Goal: Transaction & Acquisition: Purchase product/service

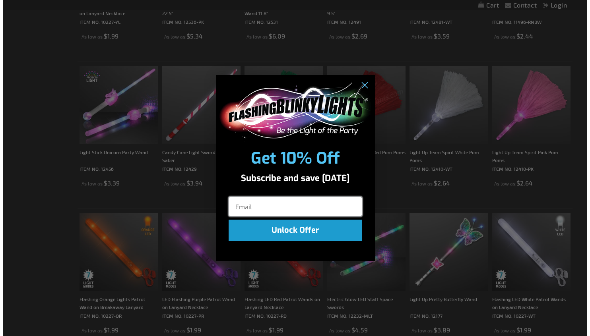
scroll to position [398, 0]
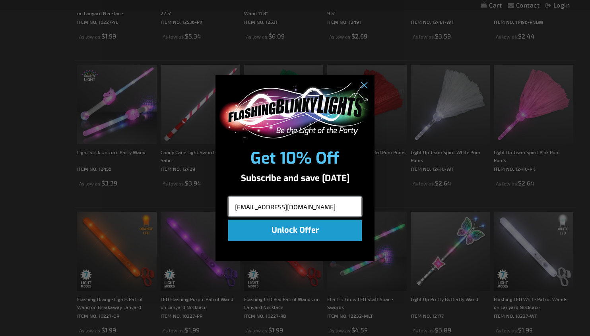
type input "erinsells@yahoo.com"
click input "Submit" at bounding box center [0, 0] width 0 height 0
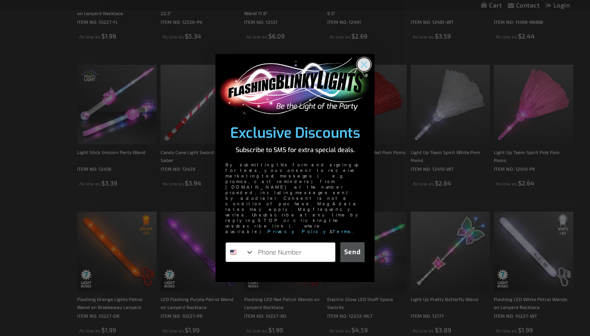
click at [362, 71] on circle "Close dialog" at bounding box center [363, 64] width 13 height 13
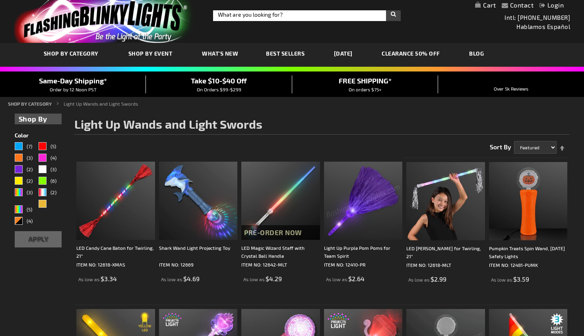
scroll to position [0, 0]
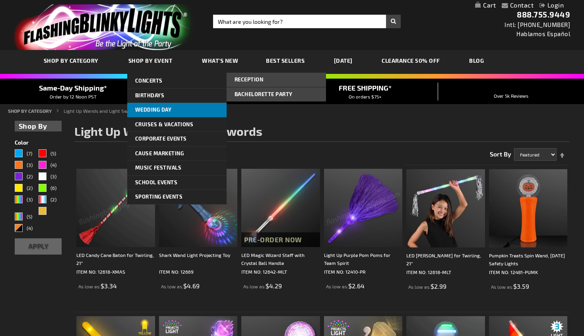
click at [147, 106] on span "Wedding Day" at bounding box center [153, 109] width 37 height 6
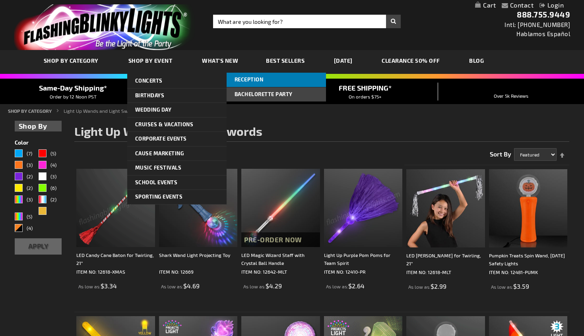
click at [257, 82] on span "Reception" at bounding box center [248, 79] width 29 height 6
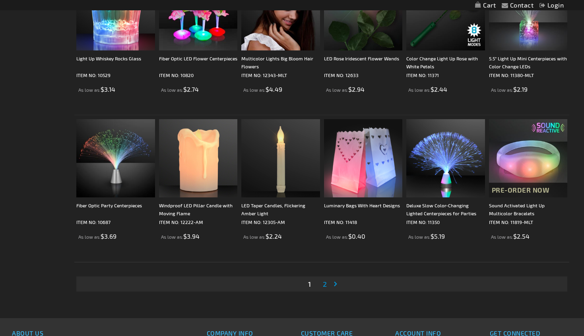
scroll to position [1391, 0]
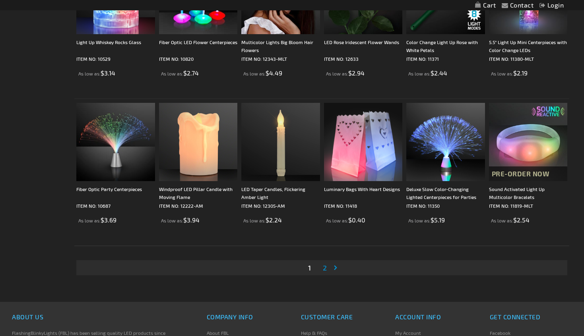
click at [325, 271] on span "2" at bounding box center [325, 267] width 4 height 9
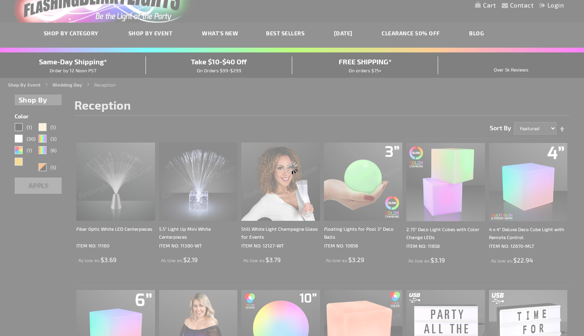
scroll to position [6, 0]
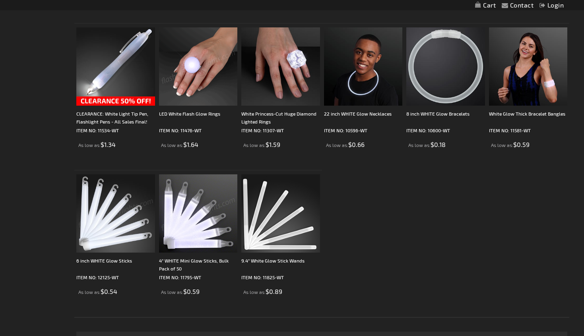
scroll to position [556, 0]
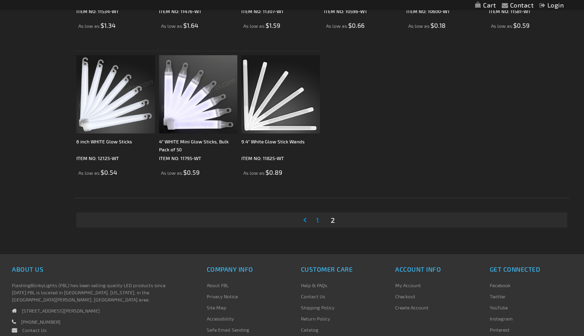
click at [316, 221] on span "1" at bounding box center [317, 220] width 3 height 9
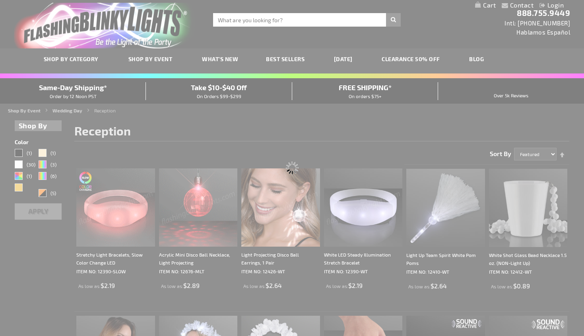
scroll to position [0, 0]
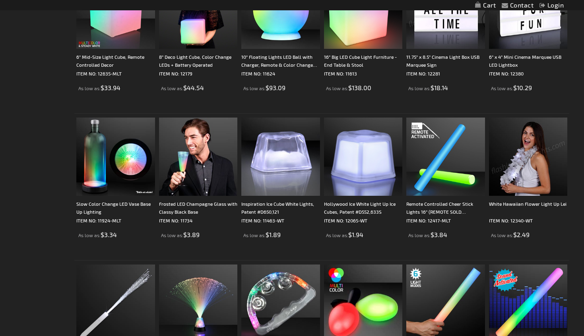
scroll to position [358, 0]
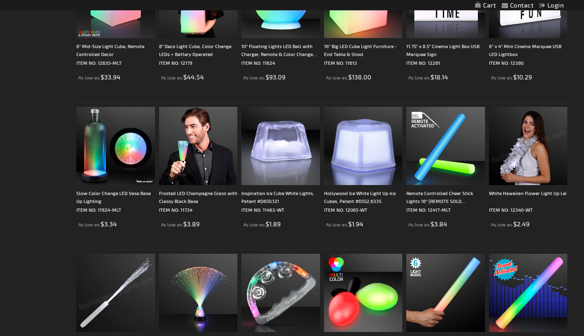
click at [91, 279] on img at bounding box center [115, 293] width 78 height 78
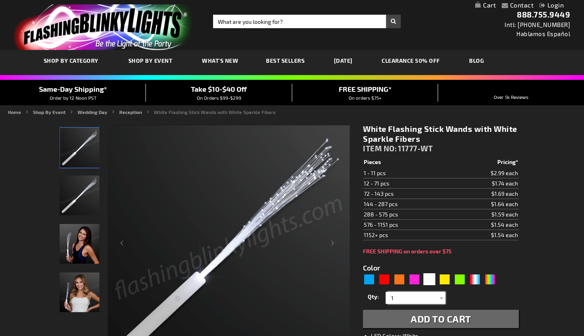
click at [414, 295] on input "1" at bounding box center [416, 298] width 58 height 12
type input "140"
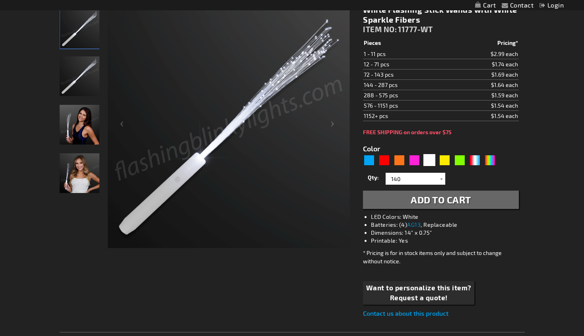
scroll to position [79, 0]
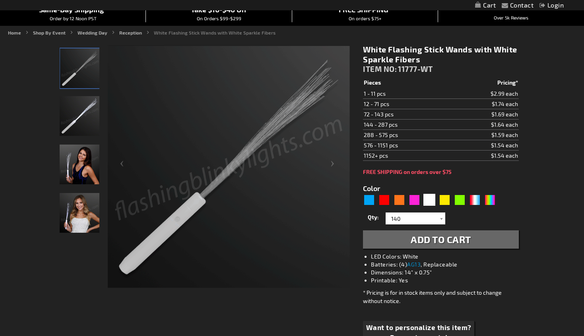
click at [435, 241] on span "Add to Cart" at bounding box center [440, 240] width 60 height 12
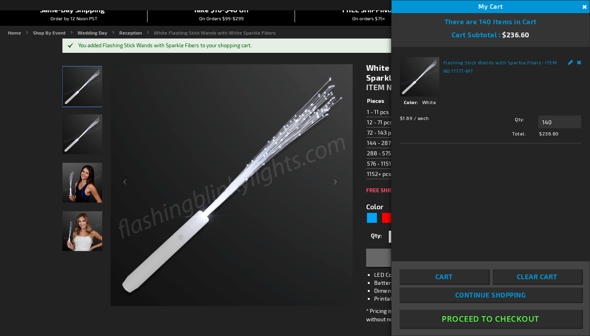
click at [480, 316] on button "Proceed To Checkout" at bounding box center [490, 319] width 182 height 18
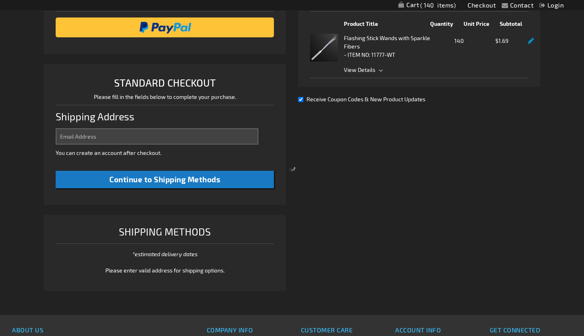
select select "US"
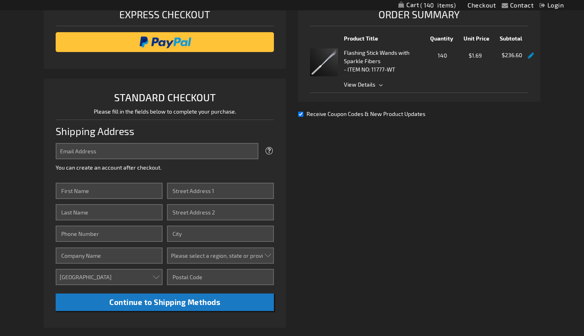
scroll to position [125, 0]
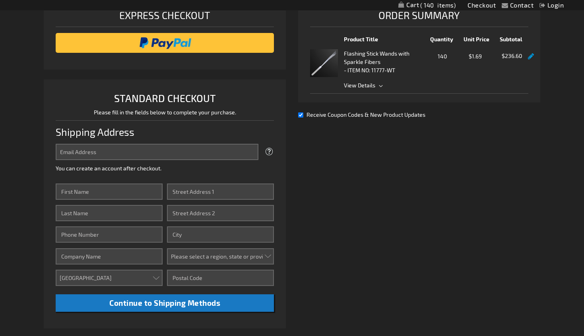
click at [382, 84] on span "View Details" at bounding box center [436, 85] width 184 height 8
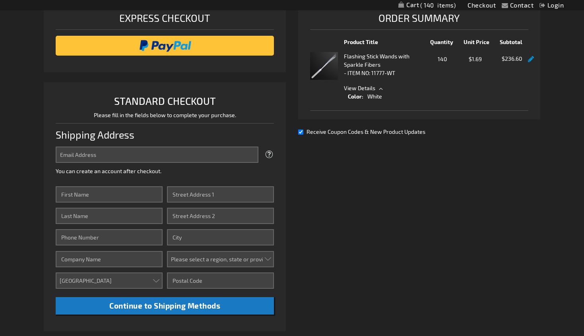
scroll to position [85, 0]
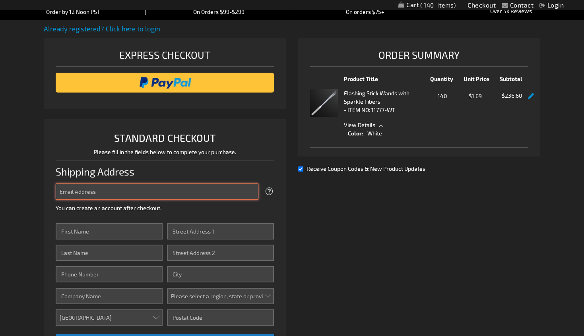
click at [141, 191] on input "Email Address" at bounding box center [157, 192] width 203 height 16
type input "[EMAIL_ADDRESS][DOMAIN_NAME]"
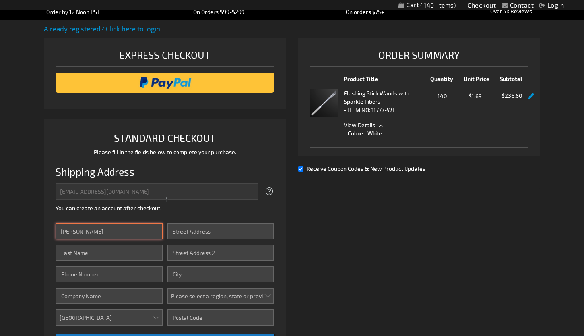
type input "Erin"
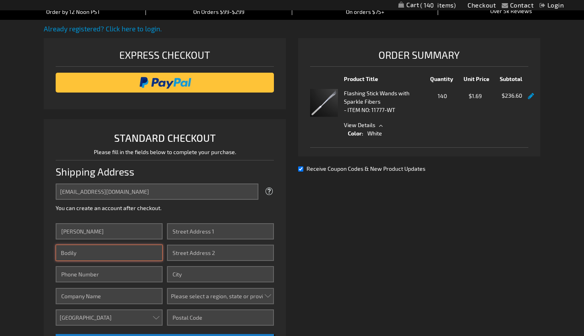
type input "Bodily"
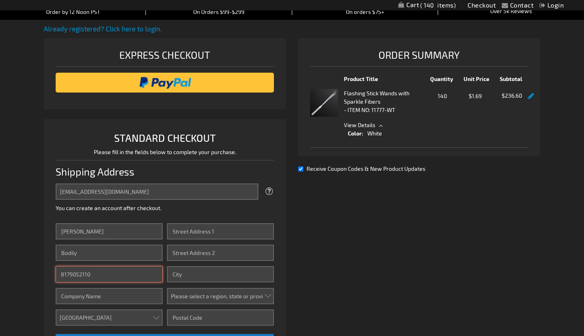
type input "8179052110"
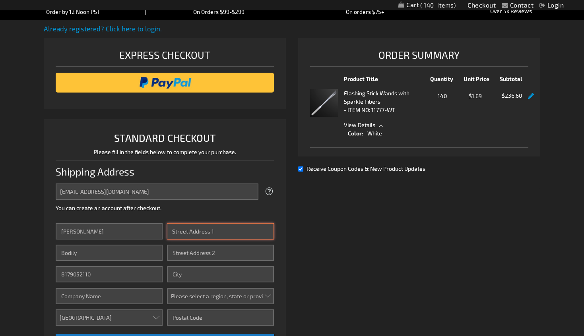
click at [196, 232] on input "Street Address: Line 1" at bounding box center [220, 231] width 107 height 16
type input "6512 Motiva Way"
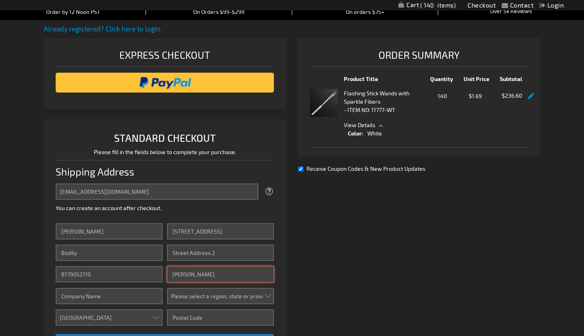
type input "McKinney"
click at [234, 293] on select "Please select a region, state or province. Alabama Alaska Arizona Arkansas Cali…" at bounding box center [220, 296] width 107 height 16
select select "57"
click at [167, 288] on select "Please select a region, state or province. Alabama Alaska Arizona Arkansas Cali…" at bounding box center [220, 296] width 107 height 16
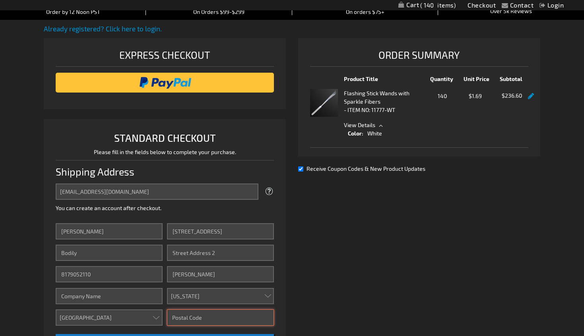
click at [189, 311] on input "Zip/Postal Code" at bounding box center [220, 317] width 107 height 16
type input "75070"
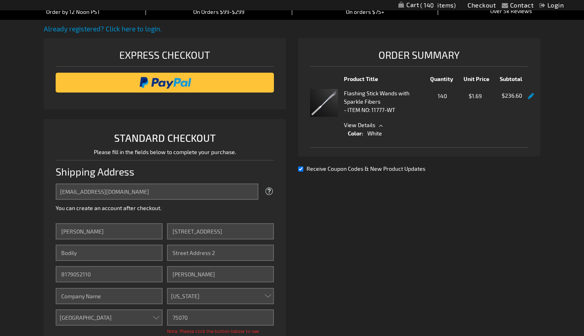
click at [315, 276] on div "Already registered? Click here to login. Shipping Review & Payments Estimated T…" at bounding box center [292, 248] width 496 height 449
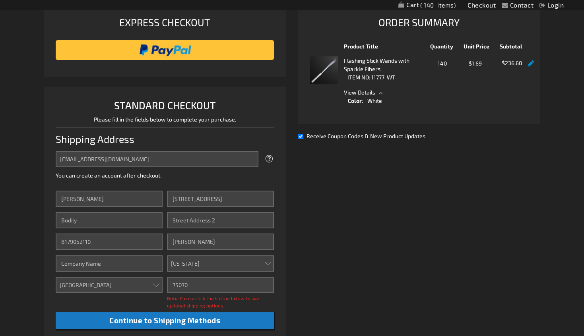
scroll to position [165, 0]
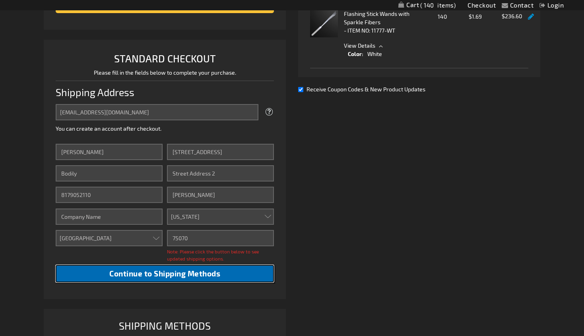
click at [159, 273] on span "Continue to Shipping Methods" at bounding box center [164, 273] width 111 height 9
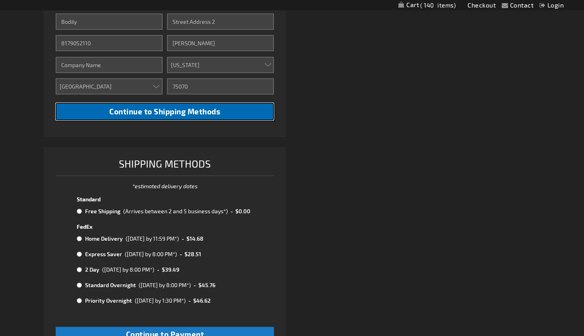
scroll to position [324, 0]
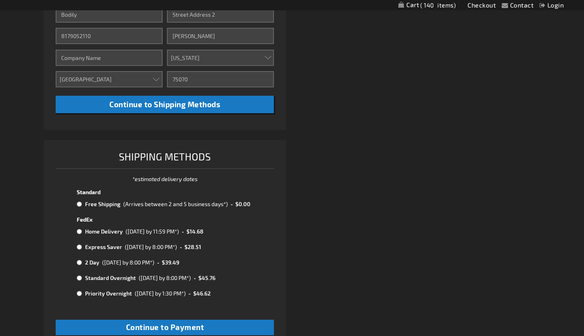
click at [79, 205] on input "radio" at bounding box center [79, 204] width 5 height 6
radio input "true"
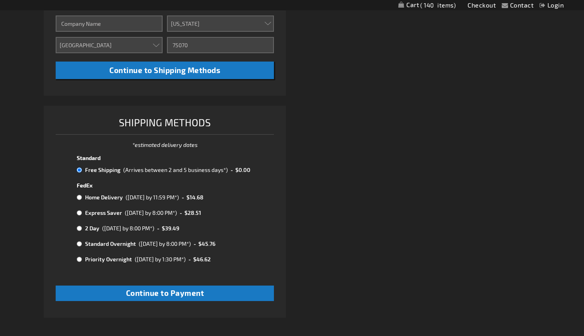
scroll to position [443, 0]
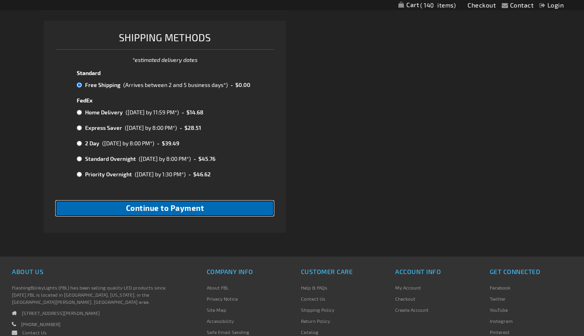
click at [197, 207] on span "Continue to Payment" at bounding box center [165, 207] width 78 height 9
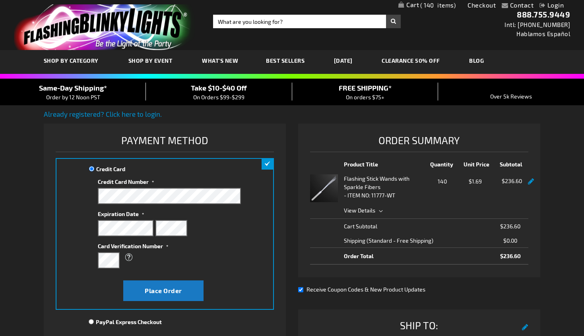
click at [128, 255] on span "What is this?" at bounding box center [129, 257] width 10 height 14
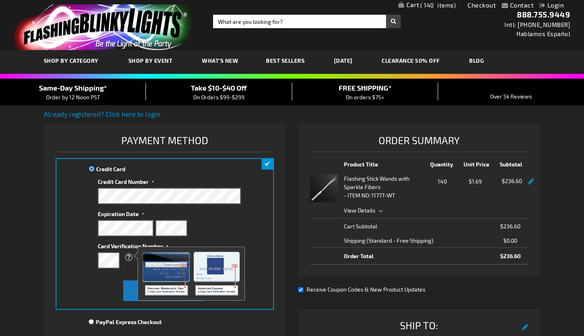
click at [270, 233] on div "Credit Card Credit Card Information" at bounding box center [165, 234] width 218 height 152
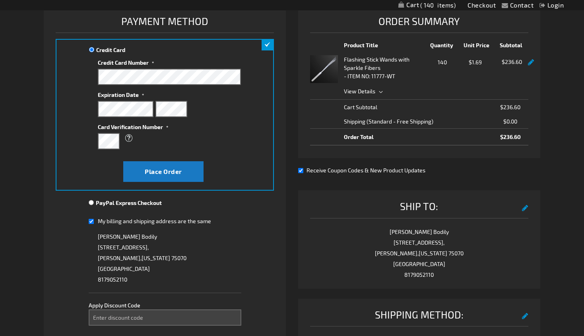
scroll to position [199, 0]
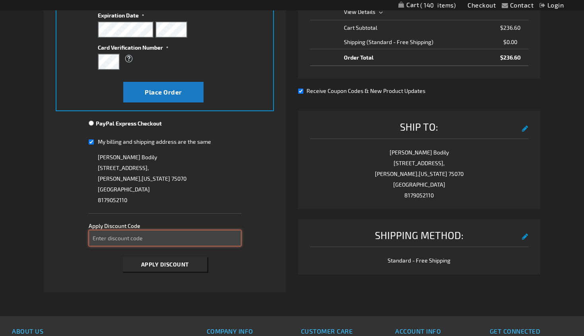
drag, startPoint x: 162, startPoint y: 233, endPoint x: 168, endPoint y: 230, distance: 6.4
click at [162, 233] on input "Enter discount code" at bounding box center [165, 238] width 153 height 16
click at [170, 263] on span "Apply Discount" at bounding box center [165, 264] width 48 height 7
drag, startPoint x: 130, startPoint y: 239, endPoint x: 60, endPoint y: 229, distance: 70.7
click at [61, 229] on fieldset "Payment Information Payment Method Credit Card Credit Card Information" at bounding box center [165, 105] width 218 height 342
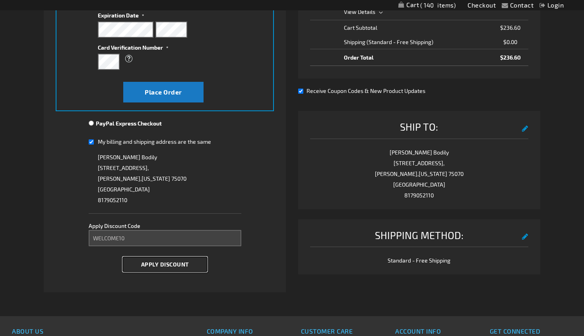
click at [162, 261] on span "Apply Discount" at bounding box center [165, 264] width 48 height 7
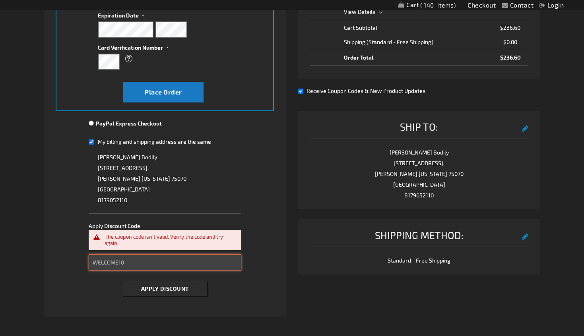
drag, startPoint x: 147, startPoint y: 265, endPoint x: 6, endPoint y: 249, distance: 142.4
click at [6, 249] on div "Contact Compare Products Checkout Login Skip to Content My Cart 140 140 items M…" at bounding box center [292, 167] width 584 height 732
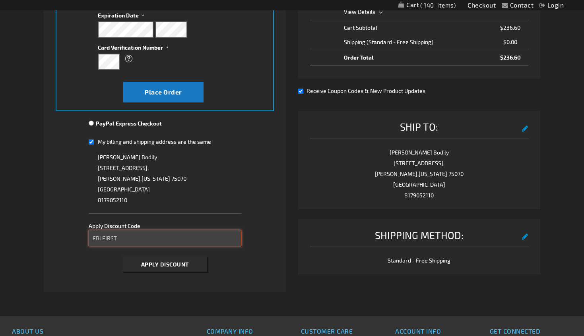
type input "FBLFIRST"
click at [171, 259] on button "Apply Discount" at bounding box center [165, 264] width 84 height 15
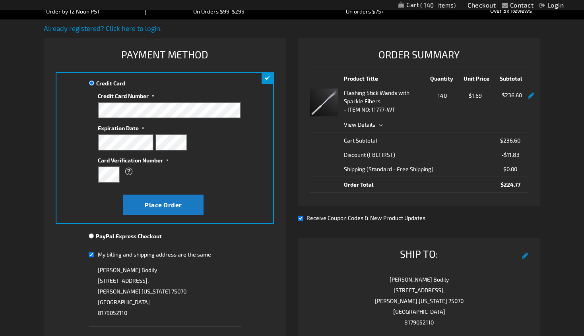
scroll to position [100, 0]
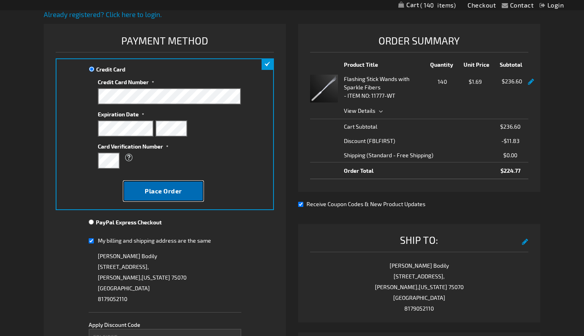
click at [169, 192] on span "Place Order" at bounding box center [163, 191] width 37 height 8
